Goal: Communication & Community: Answer question/provide support

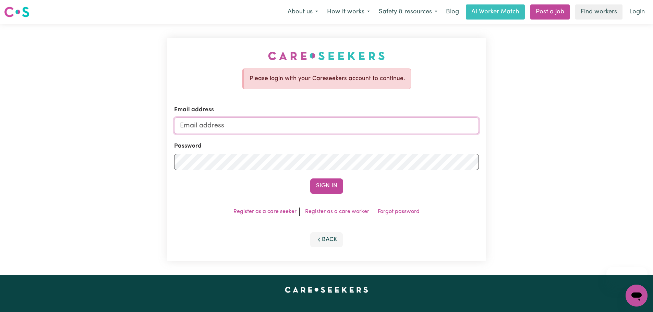
click at [238, 133] on input "Email address" at bounding box center [326, 126] width 305 height 16
type input "[EMAIL_ADDRESS][DOMAIN_NAME]"
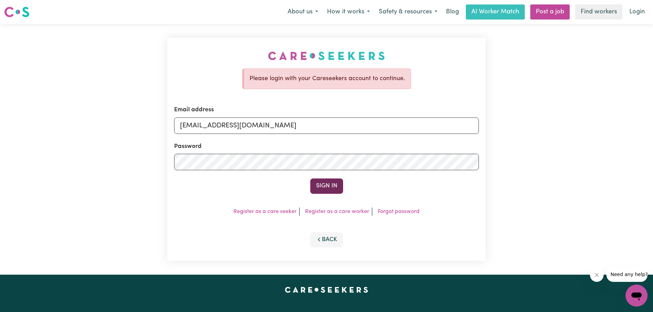
click at [315, 189] on button "Sign In" at bounding box center [326, 185] width 33 height 15
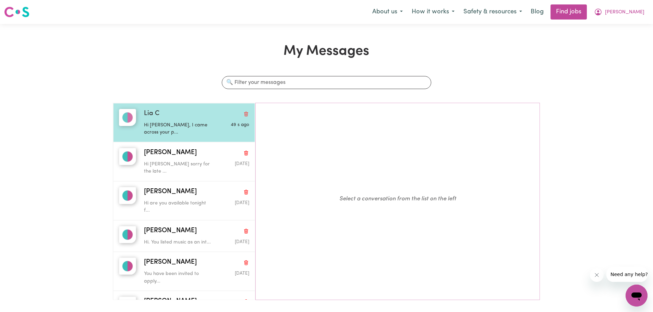
click at [207, 126] on p "Hi Carl, I came across your p..." at bounding box center [179, 129] width 70 height 15
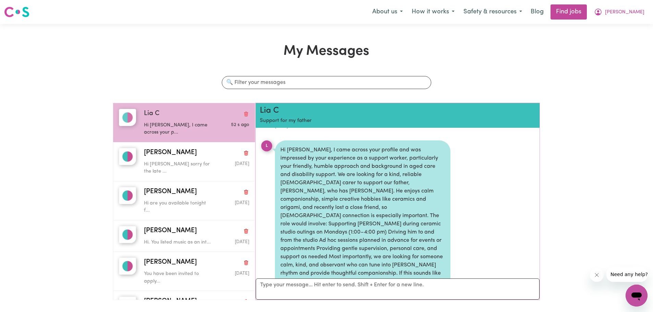
scroll to position [171, 0]
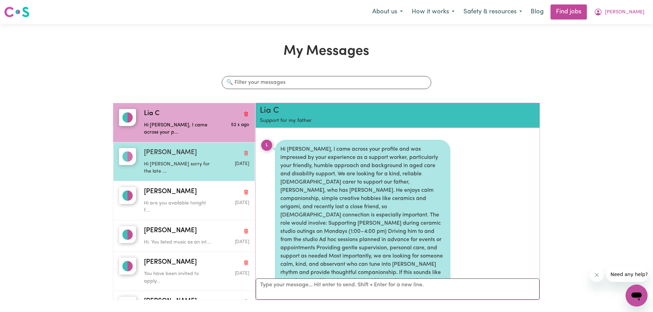
click at [157, 166] on p "Hi Micheal sorry for the late ..." at bounding box center [179, 168] width 70 height 15
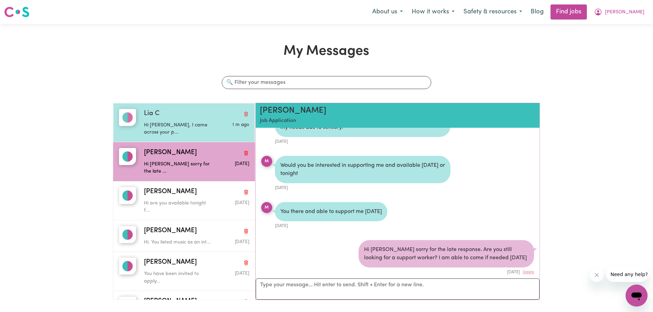
click at [185, 127] on p "Hi Carl, I came across your p..." at bounding box center [179, 129] width 70 height 15
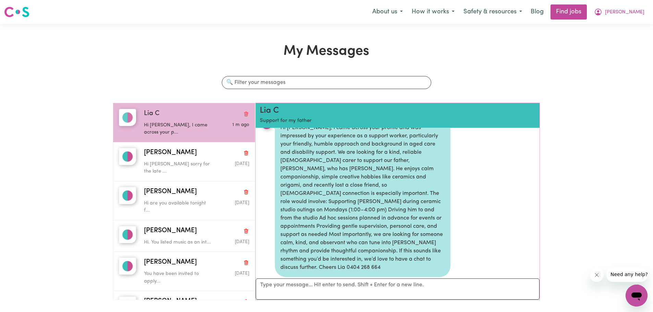
scroll to position [0, 0]
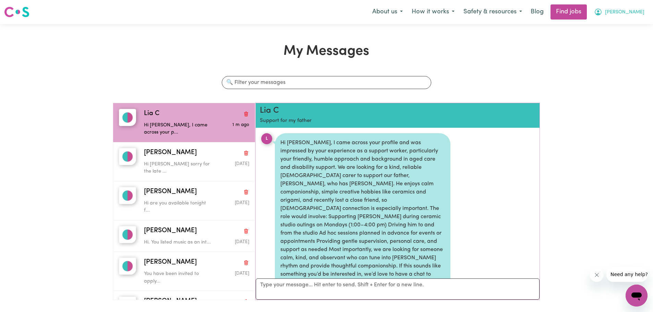
click at [629, 11] on span "[PERSON_NAME]" at bounding box center [624, 13] width 39 height 8
click at [608, 23] on link "My Account" at bounding box center [621, 26] width 54 height 13
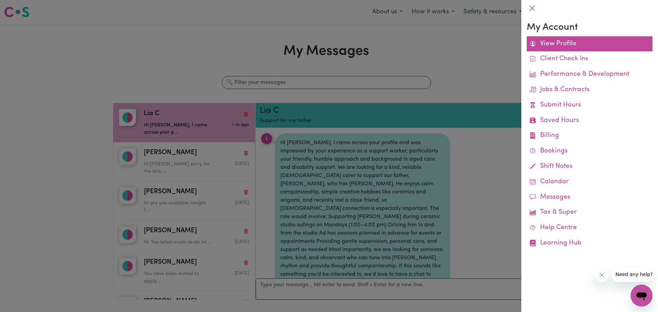
click at [560, 46] on link "View Profile" at bounding box center [590, 43] width 126 height 15
click at [329, 291] on div at bounding box center [329, 156] width 658 height 312
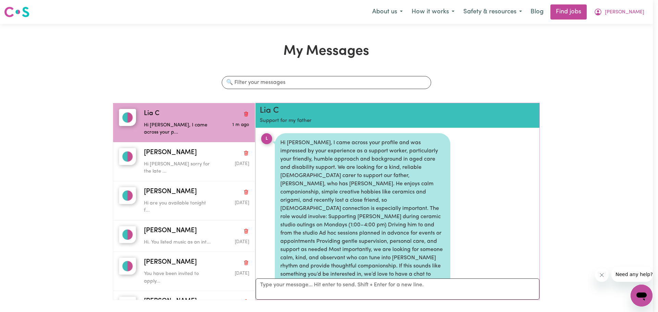
click at [325, 283] on textarea "Your reply" at bounding box center [398, 289] width 284 height 21
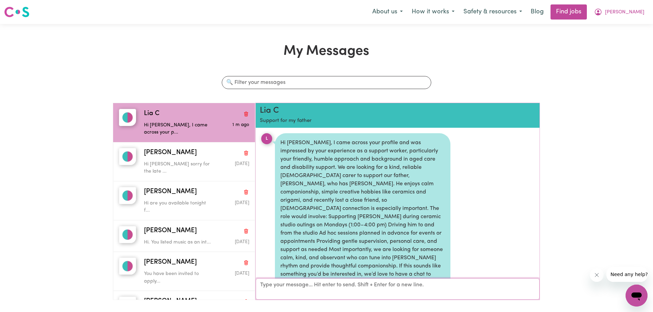
click at [325, 283] on textarea "Your reply" at bounding box center [398, 289] width 284 height 21
drag, startPoint x: 289, startPoint y: 291, endPoint x: 290, endPoint y: 286, distance: 4.5
click at [289, 290] on textarea "Your reply" at bounding box center [398, 289] width 284 height 21
click at [290, 286] on textarea "Your reply" at bounding box center [398, 289] width 284 height 21
type textarea "Hi Lia,"
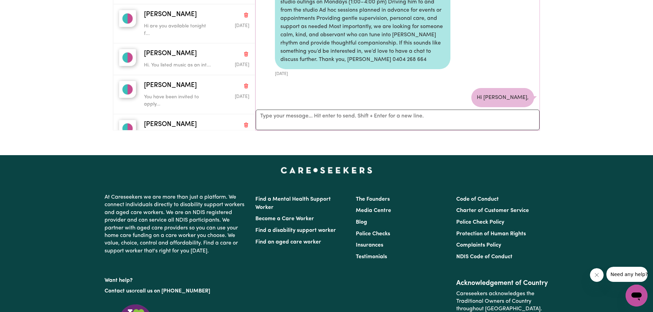
scroll to position [171, 0]
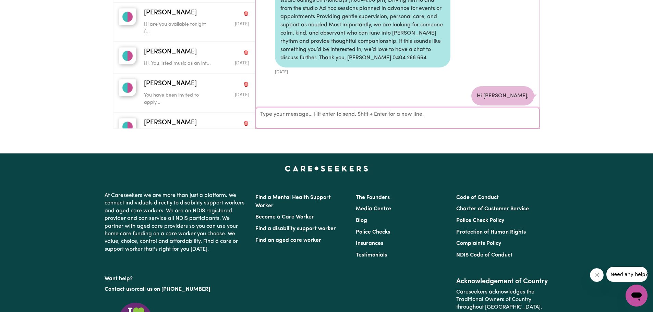
drag, startPoint x: 306, startPoint y: 126, endPoint x: 304, endPoint y: 115, distance: 11.4
click at [305, 123] on textarea "Your reply" at bounding box center [398, 118] width 284 height 21
click at [304, 115] on textarea "Your reply" at bounding box center [398, 118] width 284 height 21
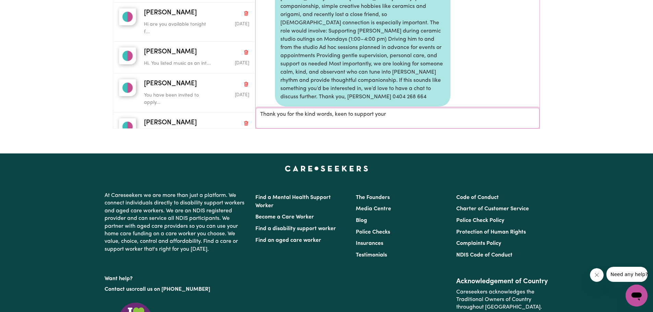
scroll to position [197, 0]
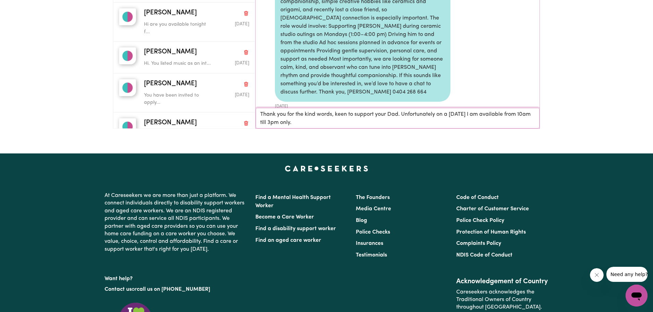
type textarea "Thank you for the kind words, keen to support your Dad. Unfortunately on a mond…"
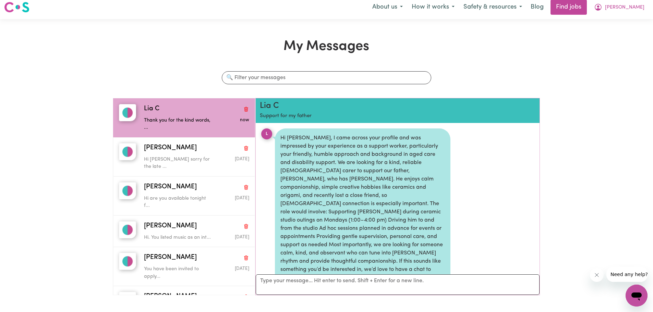
scroll to position [0, 0]
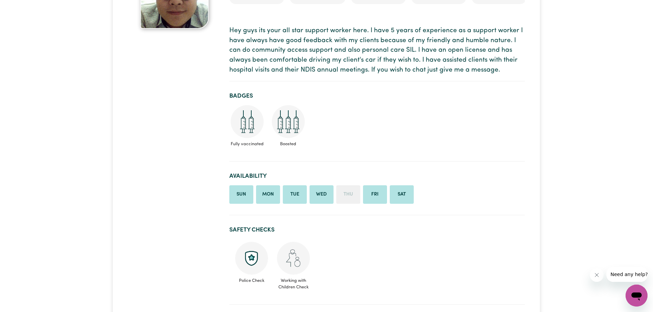
scroll to position [103, 0]
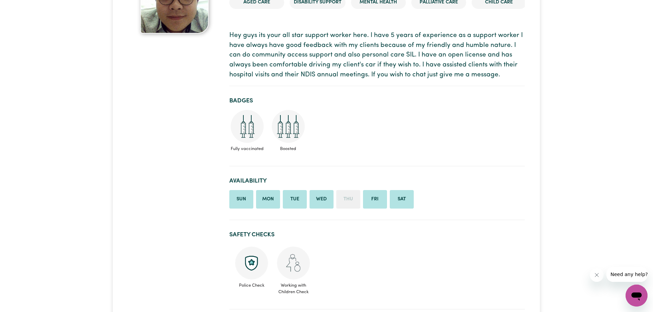
click at [261, 202] on li "Mon" at bounding box center [268, 199] width 24 height 18
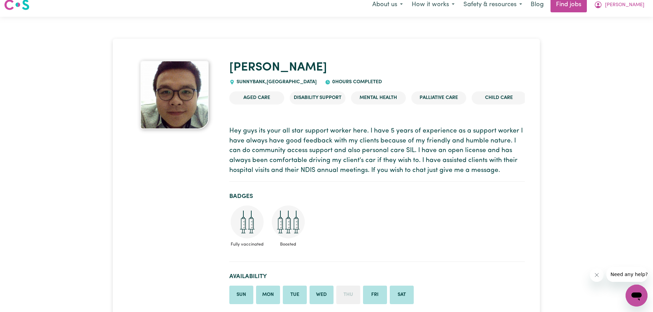
scroll to position [0, 0]
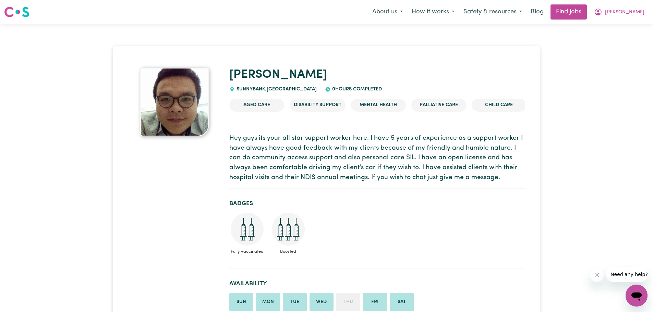
click at [271, 102] on li "Aged Care" at bounding box center [256, 105] width 55 height 13
click at [266, 105] on li "Aged Care" at bounding box center [256, 105] width 55 height 13
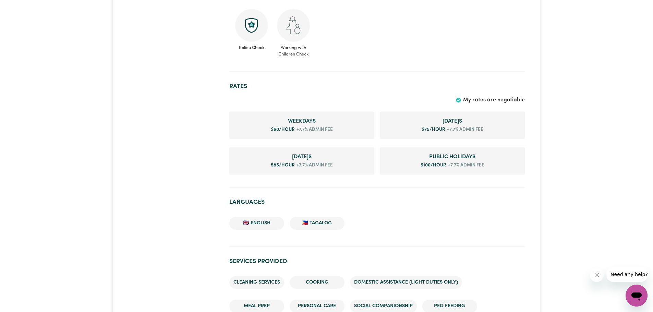
scroll to position [343, 0]
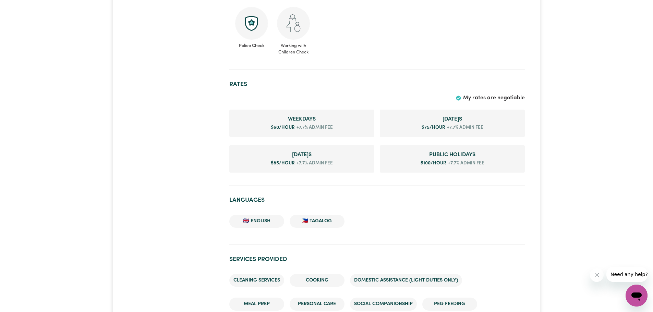
click at [596, 275] on icon "Close message from company" at bounding box center [596, 274] width 5 height 5
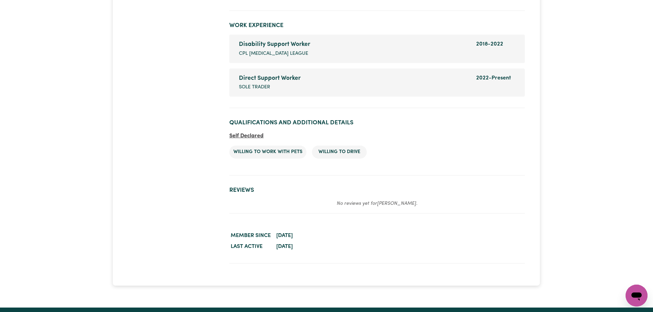
scroll to position [1233, 0]
